Goal: Task Accomplishment & Management: Use online tool/utility

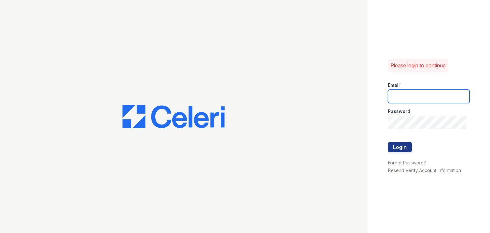
type input "[EMAIL_ADDRESS][DOMAIN_NAME]"
click at [404, 140] on div at bounding box center [429, 135] width 82 height 13
click at [404, 141] on div at bounding box center [429, 135] width 82 height 13
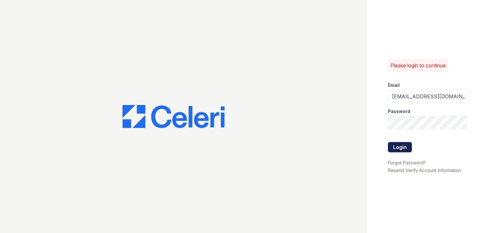
click at [403, 146] on button "Login" at bounding box center [400, 147] width 24 height 10
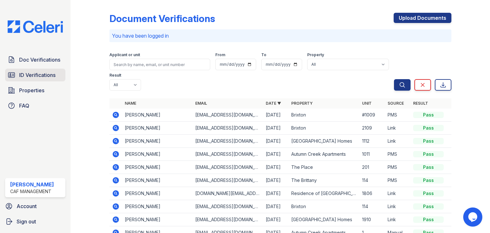
click at [41, 76] on span "ID Verifications" at bounding box center [37, 75] width 36 height 8
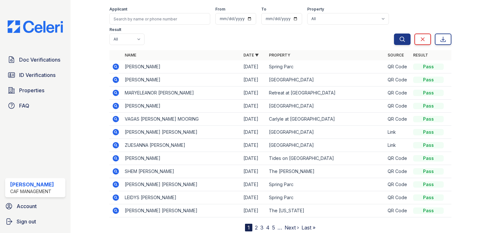
scroll to position [23, 0]
